Goal: Navigation & Orientation: Find specific page/section

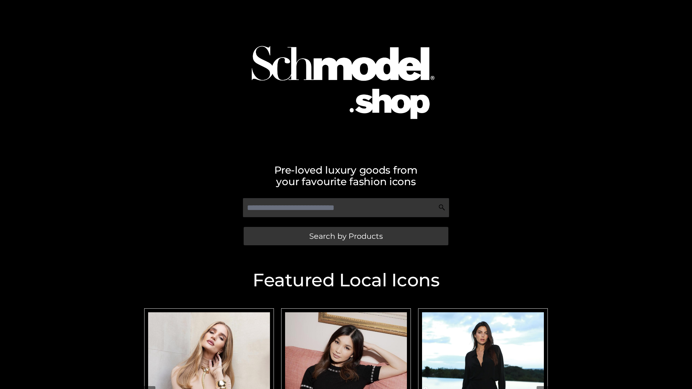
click at [346, 236] on span "Search by Products" at bounding box center [346, 237] width 74 height 8
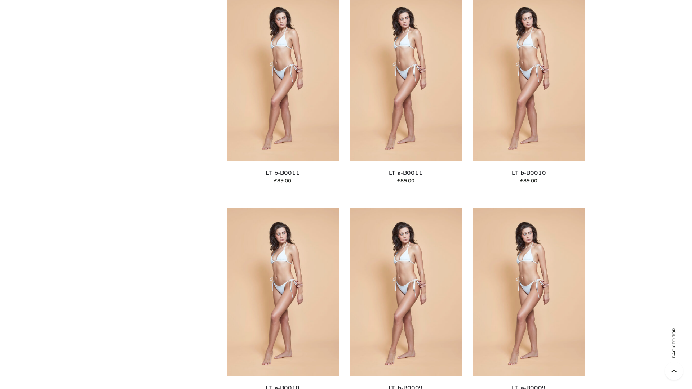
scroll to position [3239, 0]
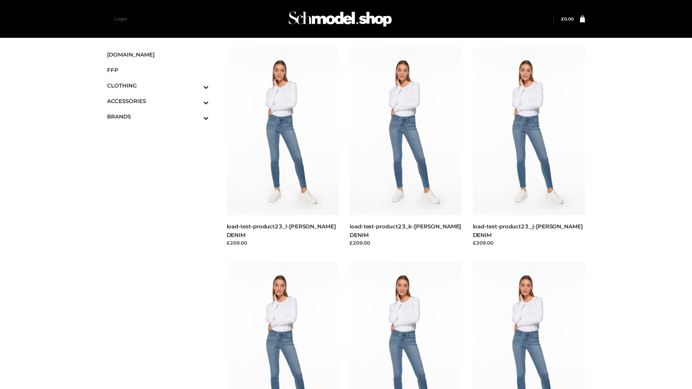
scroll to position [633, 0]
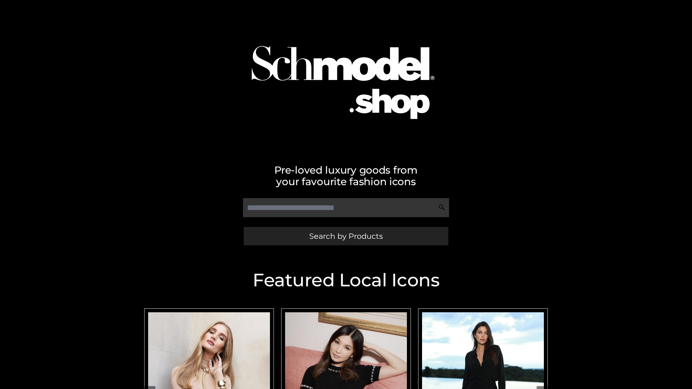
click at [346, 236] on span "Search by Products" at bounding box center [346, 237] width 74 height 8
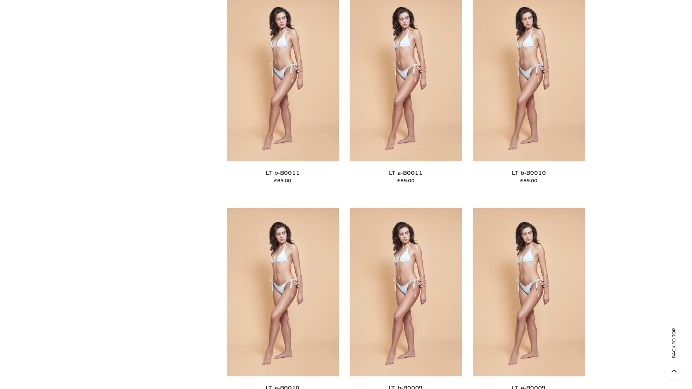
scroll to position [3239, 0]
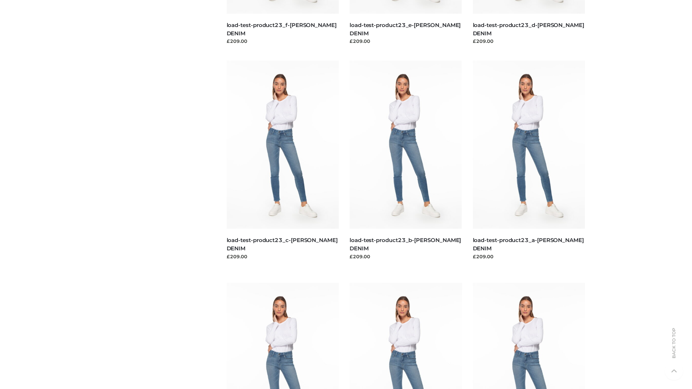
scroll to position [633, 0]
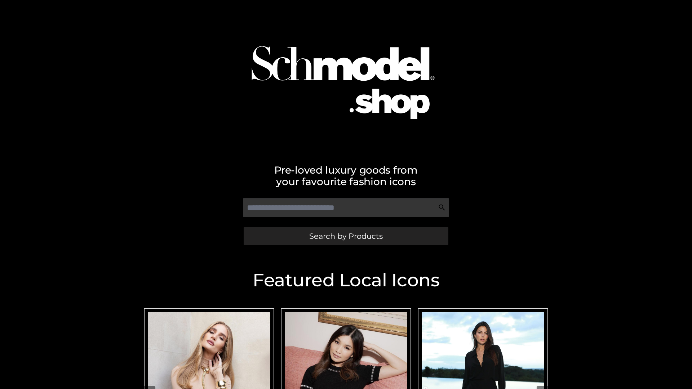
click at [346, 236] on span "Search by Products" at bounding box center [346, 237] width 74 height 8
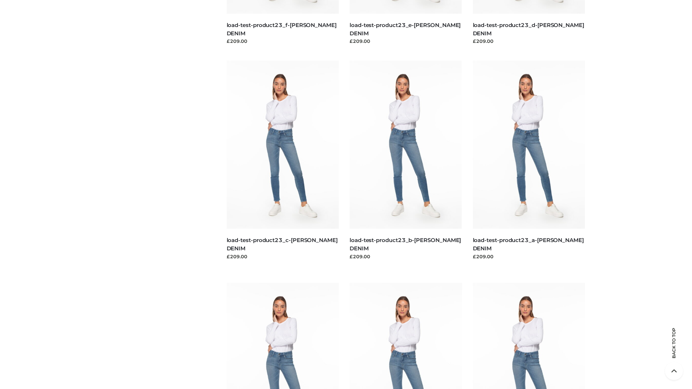
scroll to position [1501, 0]
